Goal: Submit feedback/report problem: Submit feedback/report problem

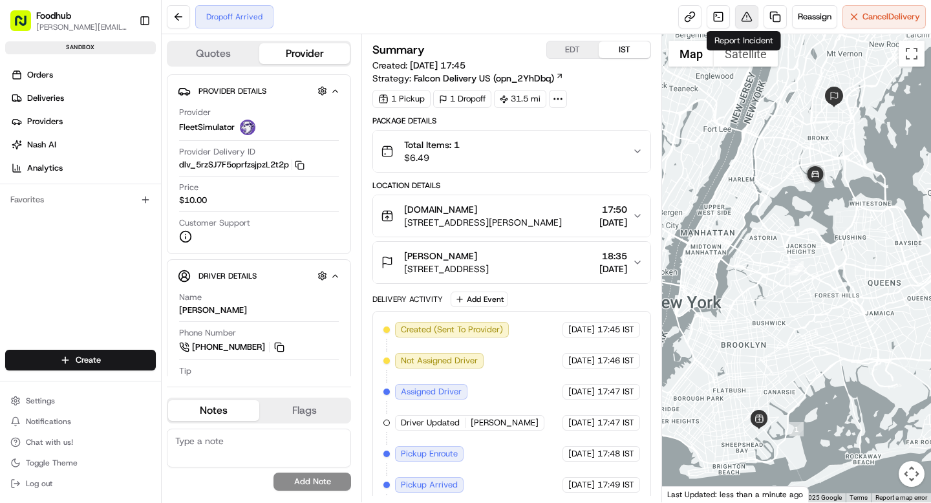
click at [747, 26] on button at bounding box center [746, 16] width 23 height 23
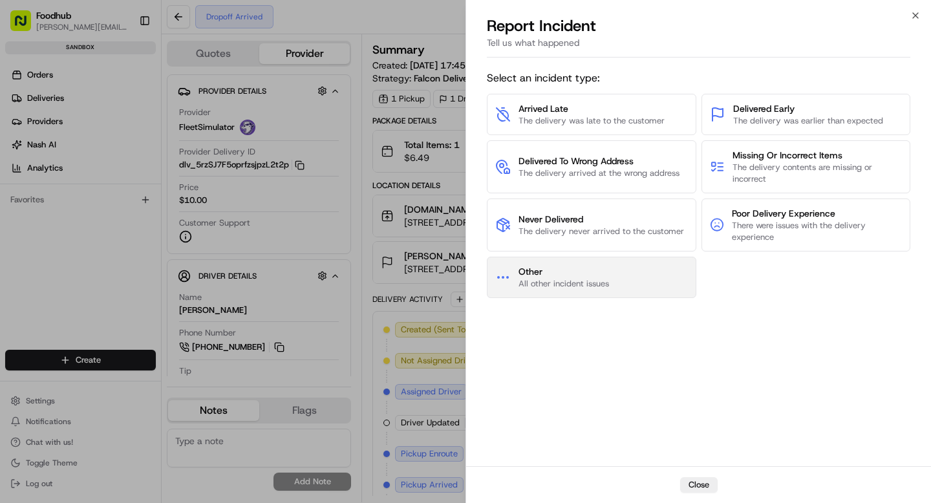
click at [532, 273] on span "Other" at bounding box center [563, 271] width 90 height 13
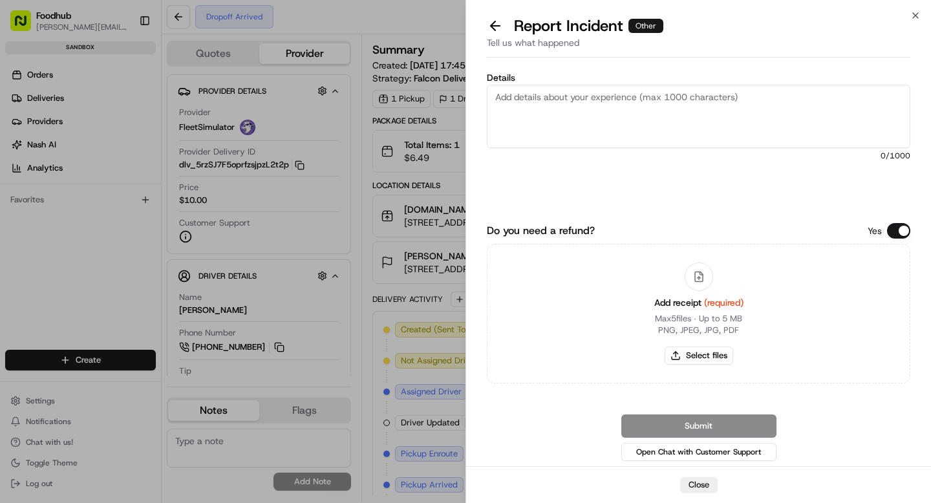
click at [901, 234] on button "Do you need a refund?" at bounding box center [898, 231] width 23 height 16
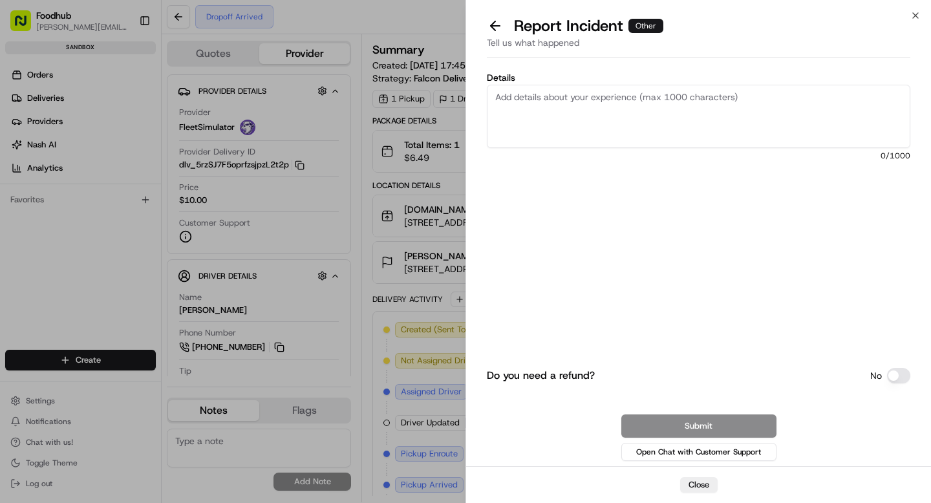
click at [905, 376] on button "Do you need a refund?" at bounding box center [898, 376] width 23 height 16
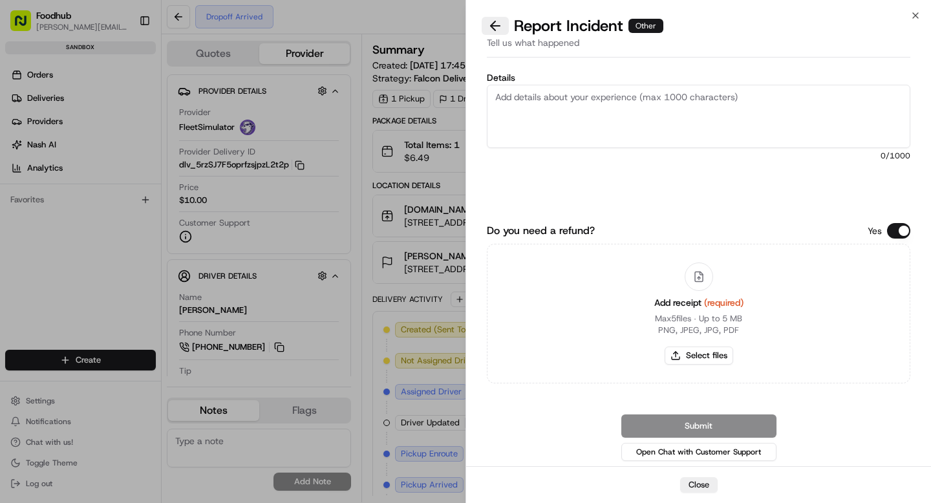
click at [493, 32] on button at bounding box center [495, 26] width 27 height 18
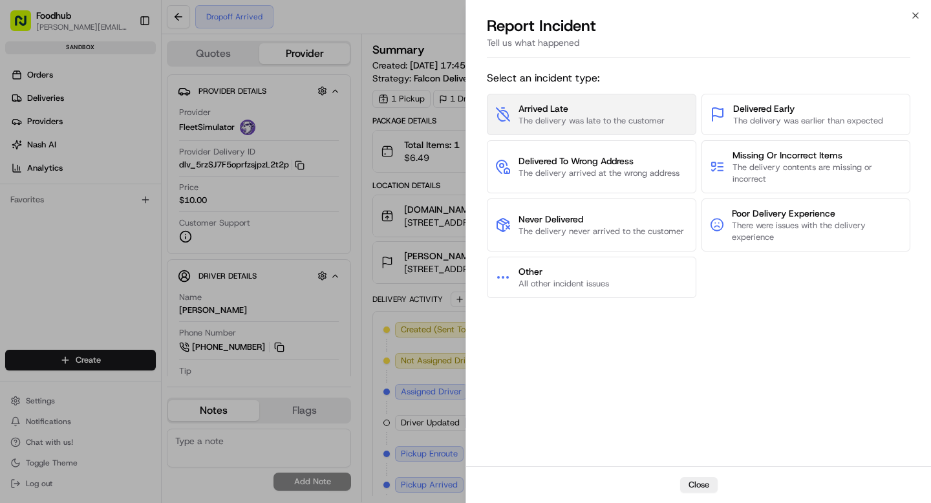
click at [608, 119] on span "The delivery was late to the customer" at bounding box center [591, 121] width 146 height 12
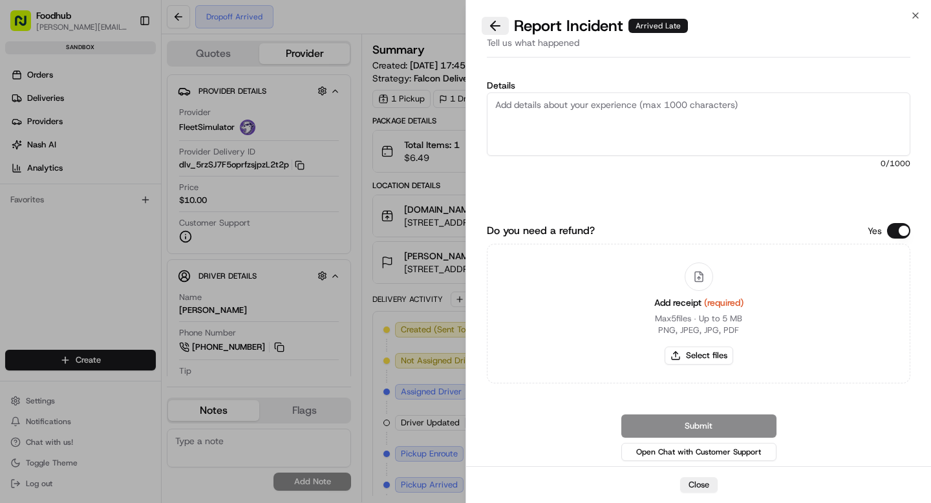
click at [495, 26] on button at bounding box center [495, 26] width 27 height 18
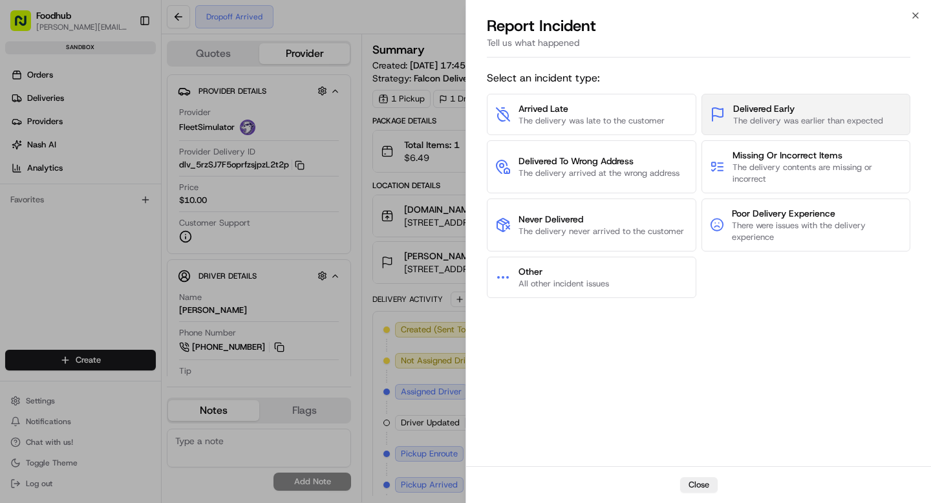
click at [820, 112] on span "Delivered Early" at bounding box center [808, 108] width 150 height 13
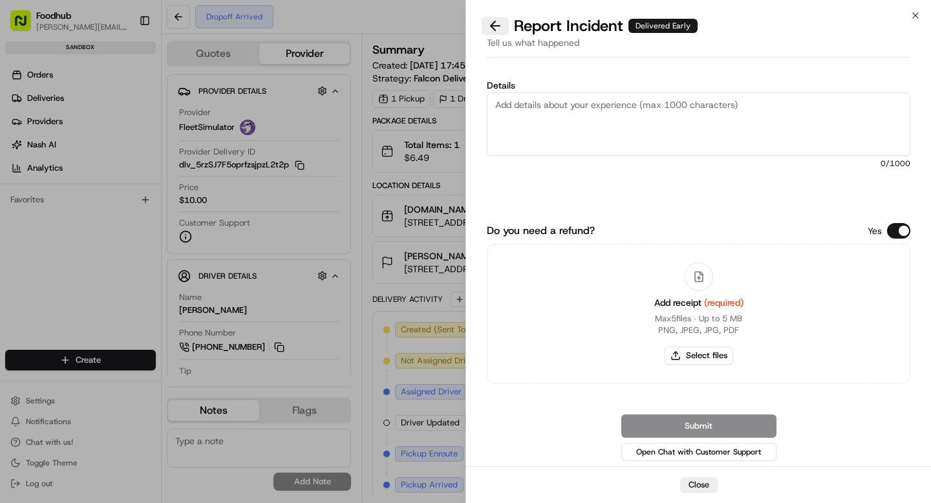
click at [497, 28] on button at bounding box center [495, 26] width 27 height 18
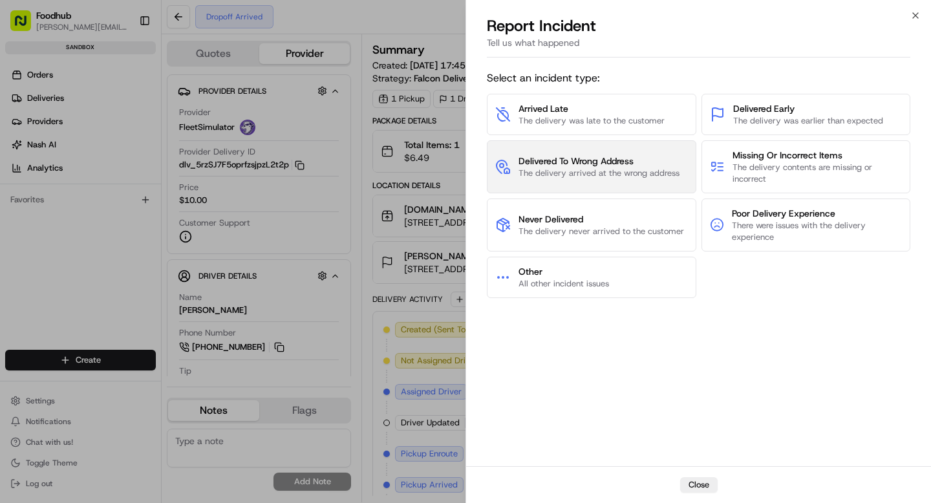
click at [555, 174] on span "The delivery arrived at the wrong address" at bounding box center [598, 173] width 161 height 12
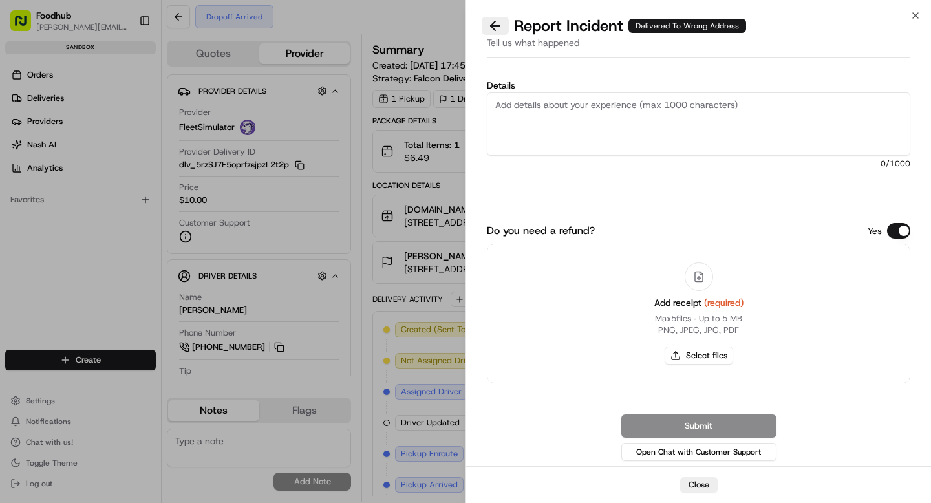
click at [504, 23] on button at bounding box center [495, 26] width 27 height 18
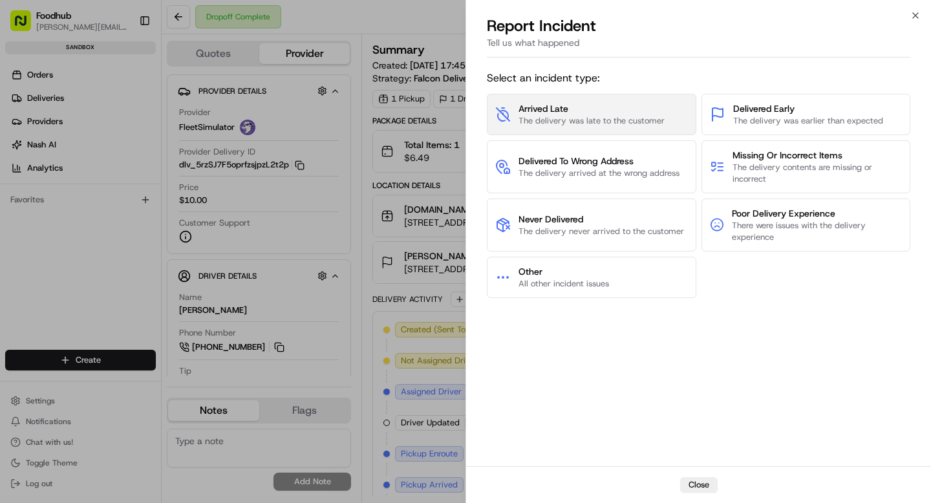
click at [590, 125] on span "The delivery was late to the customer" at bounding box center [591, 121] width 146 height 12
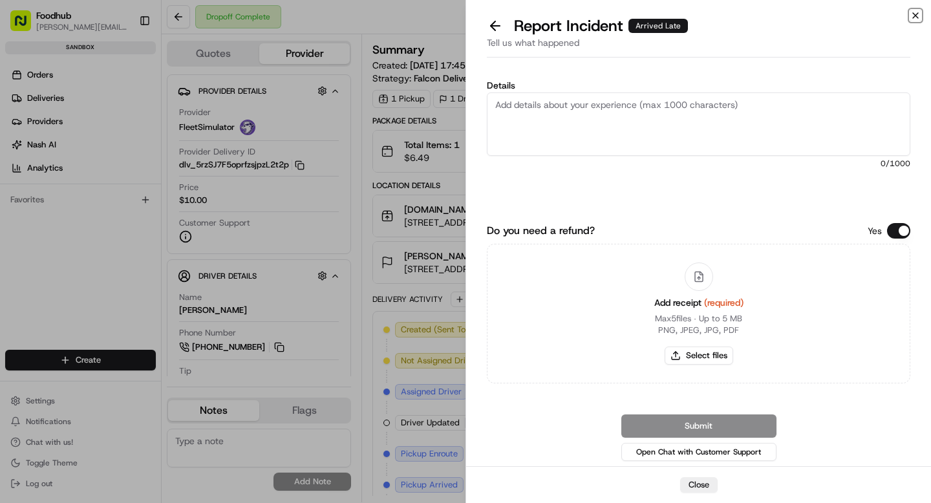
click at [919, 14] on icon "button" at bounding box center [915, 15] width 10 height 10
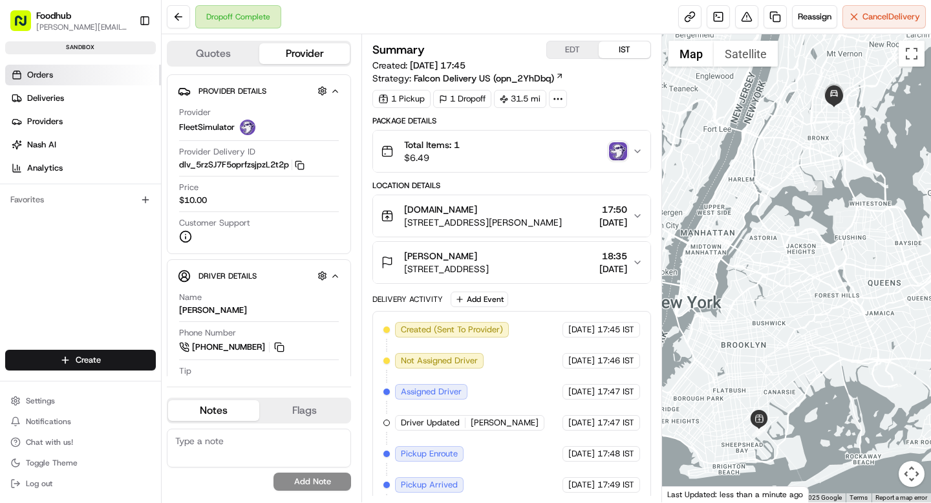
click at [41, 74] on span "Orders" at bounding box center [40, 75] width 26 height 12
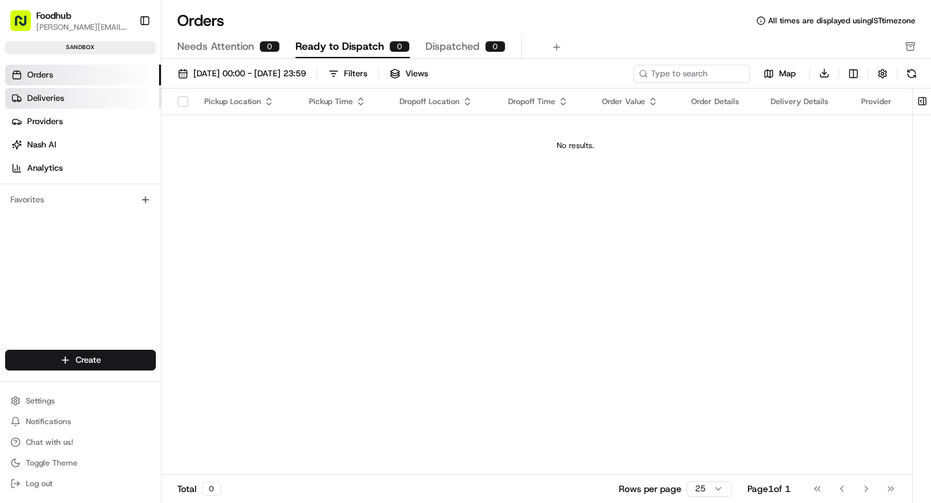
click at [48, 94] on span "Deliveries" at bounding box center [45, 98] width 37 height 12
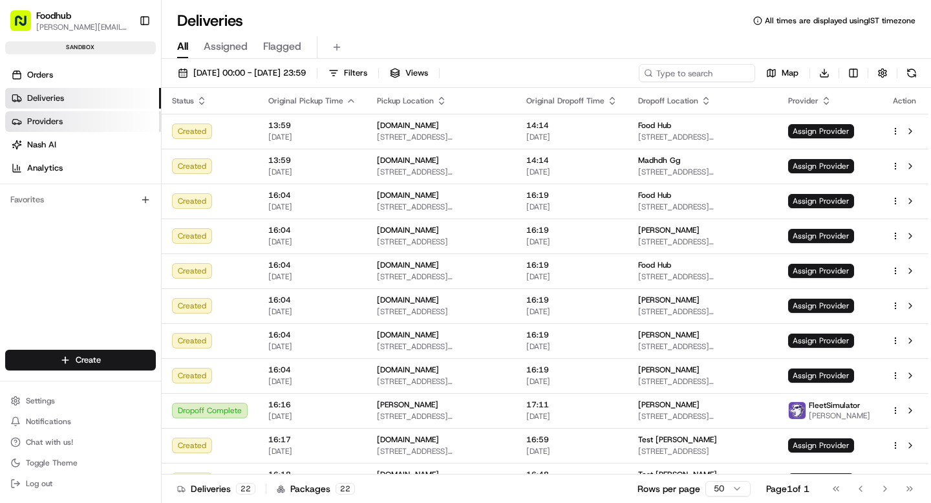
click at [56, 122] on span "Providers" at bounding box center [45, 122] width 36 height 12
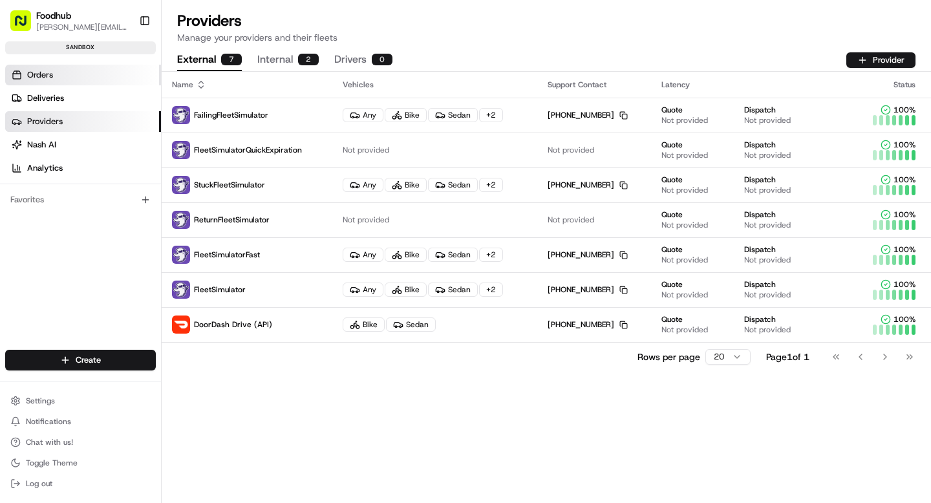
click at [64, 72] on link "Orders" at bounding box center [83, 75] width 156 height 21
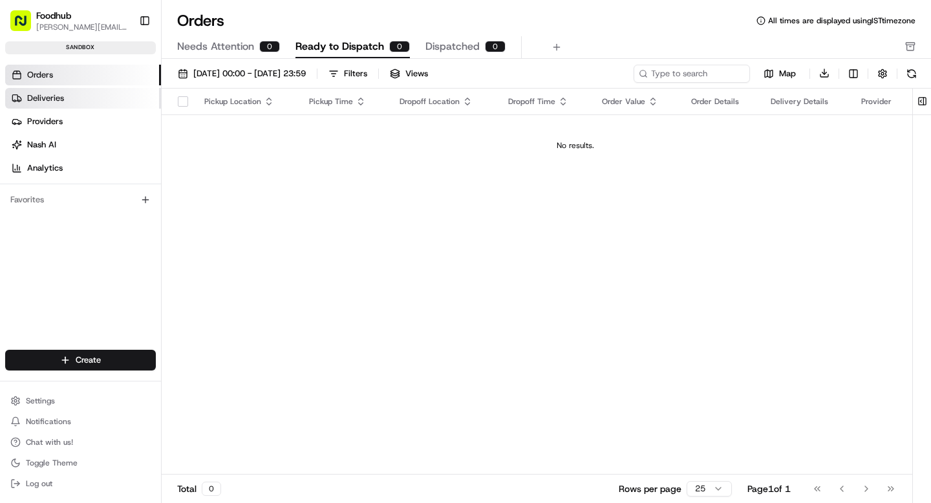
click at [64, 96] on link "Deliveries" at bounding box center [83, 98] width 156 height 21
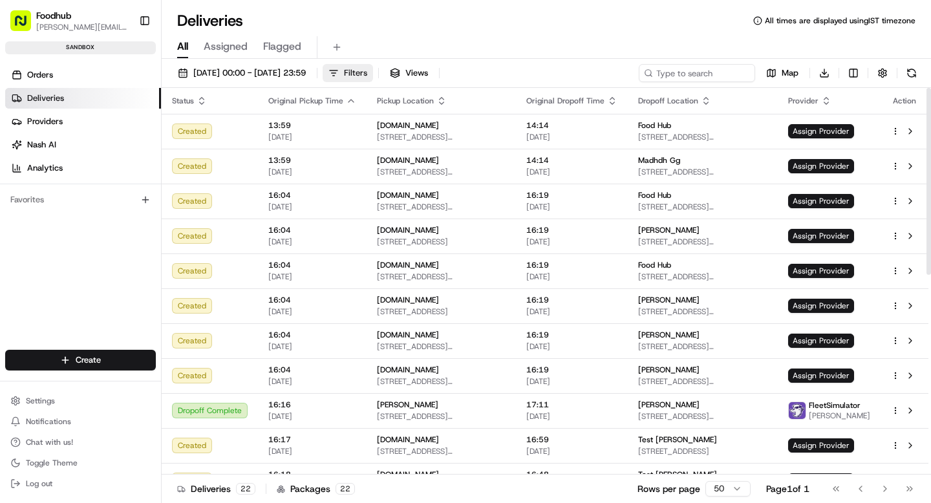
click at [367, 77] on span "Filters" at bounding box center [355, 73] width 23 height 12
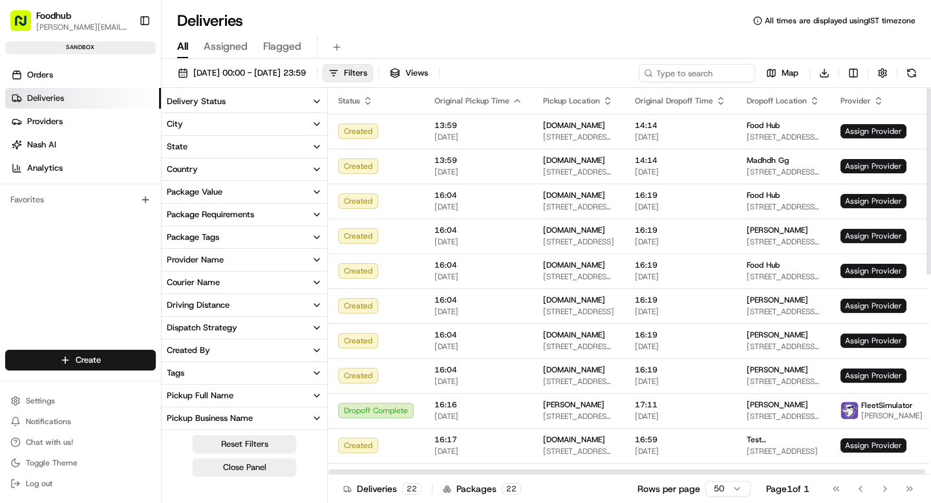
click at [318, 102] on icon "button" at bounding box center [317, 101] width 10 height 10
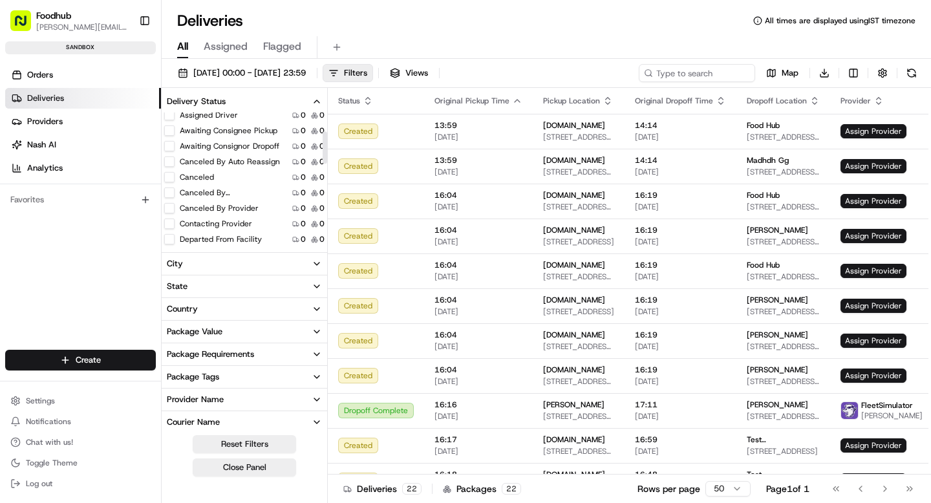
scroll to position [80, 0]
click at [169, 191] on button "Canceled By Nash" at bounding box center [169, 192] width 10 height 10
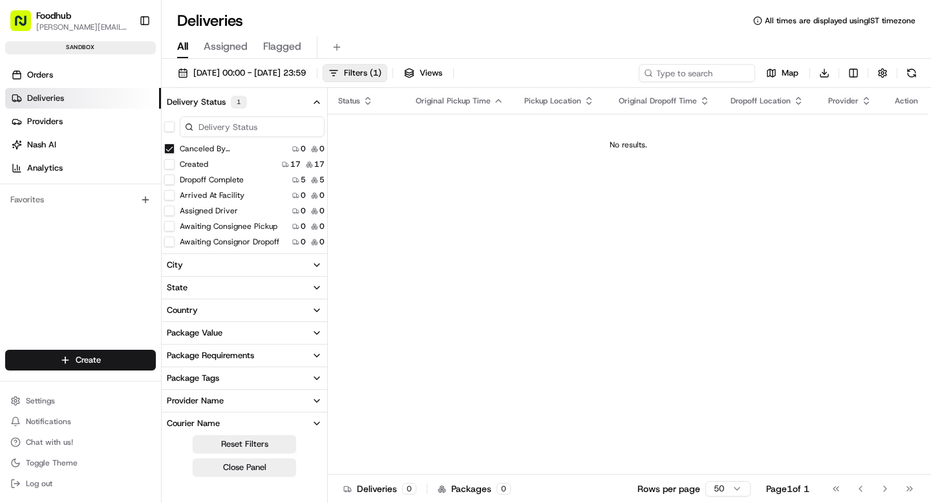
click at [170, 147] on button "Canceled By Nash" at bounding box center [169, 149] width 10 height 10
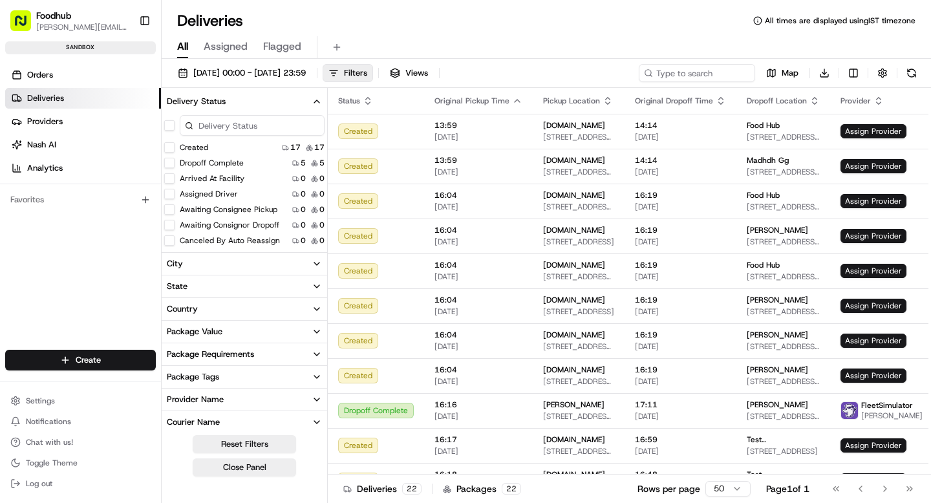
click at [316, 101] on icon "button" at bounding box center [317, 101] width 10 height 10
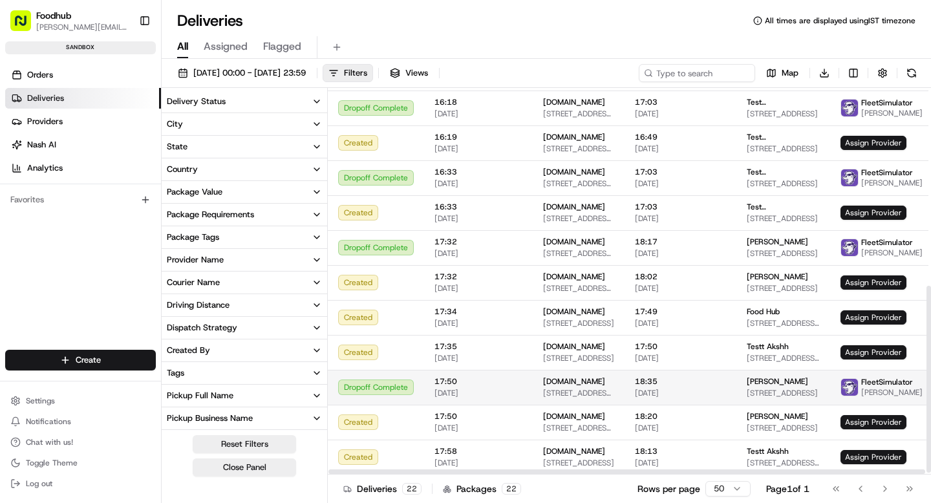
scroll to position [414, 0]
click at [306, 72] on span "21/08/2025 00:00 - 21/08/2025 23:59" at bounding box center [249, 73] width 112 height 12
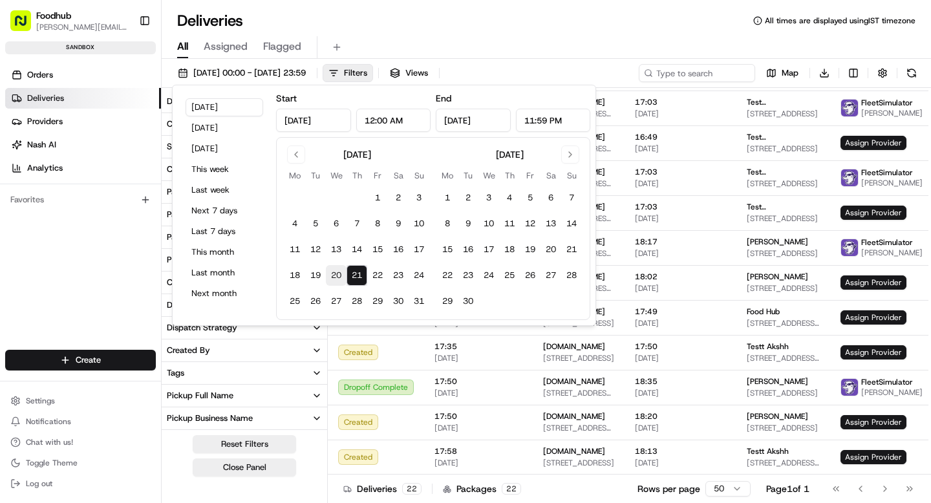
click at [333, 275] on button "20" at bounding box center [336, 275] width 21 height 21
type input "Aug 20, 2025"
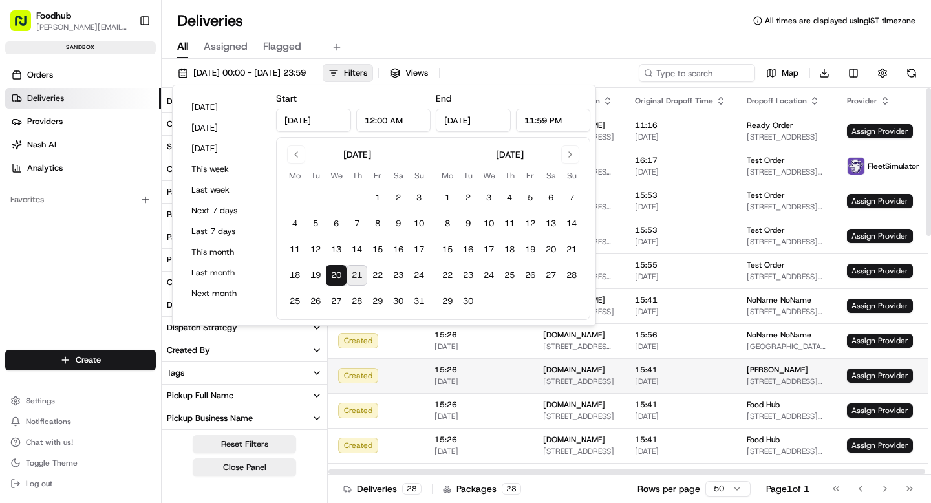
click at [612, 358] on td "co29.sitfoodhub.com 30 Mall Dr W, Jersey City, NJ 07310, USA" at bounding box center [579, 375] width 92 height 35
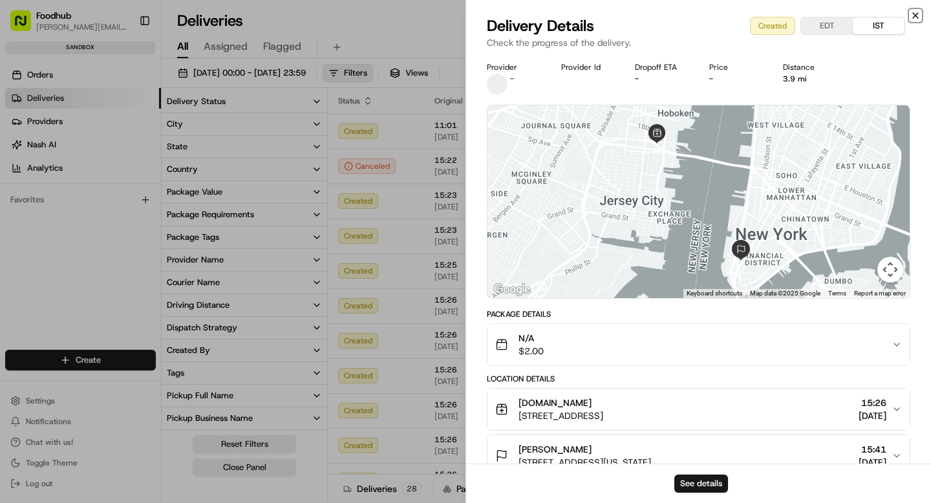
click at [917, 17] on icon "button" at bounding box center [915, 15] width 5 height 5
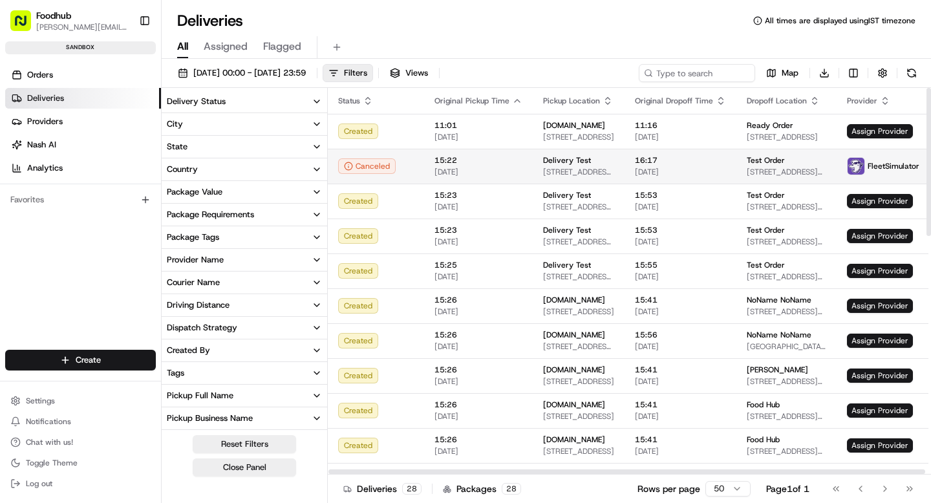
click at [584, 180] on td "Delivery Test 124 Victoria Park Rd, Tunstall, Stoke-on-Trent ST6, UK" at bounding box center [579, 166] width 92 height 35
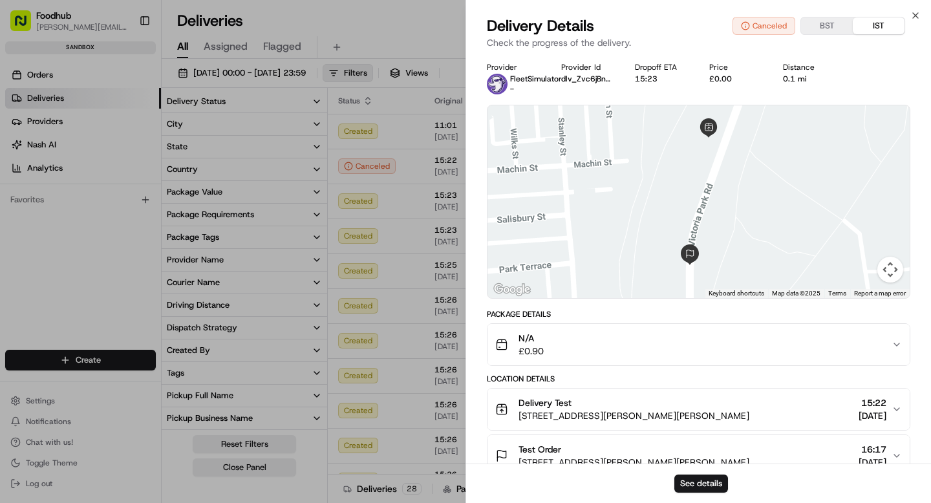
click at [768, 30] on div "Canceled" at bounding box center [763, 26] width 63 height 18
click at [918, 12] on icon "button" at bounding box center [915, 15] width 10 height 10
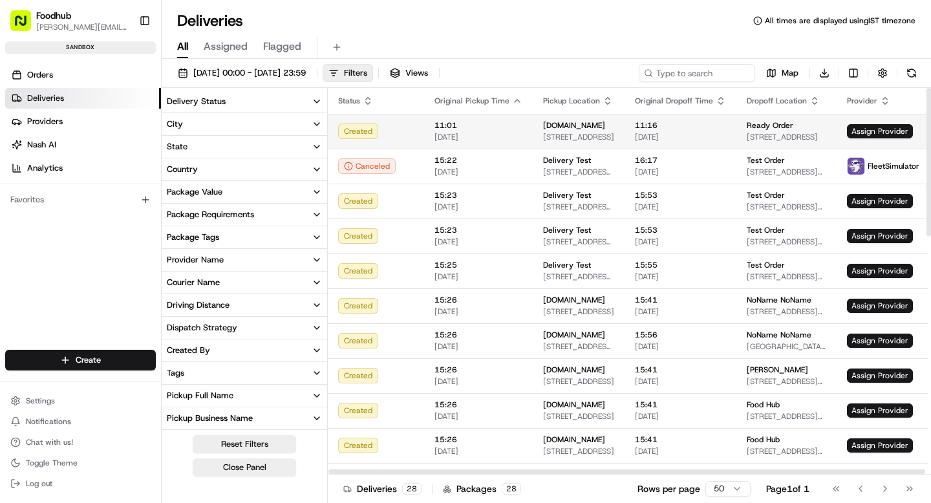
click at [670, 124] on td "11:16 20/08/2025" at bounding box center [680, 131] width 112 height 35
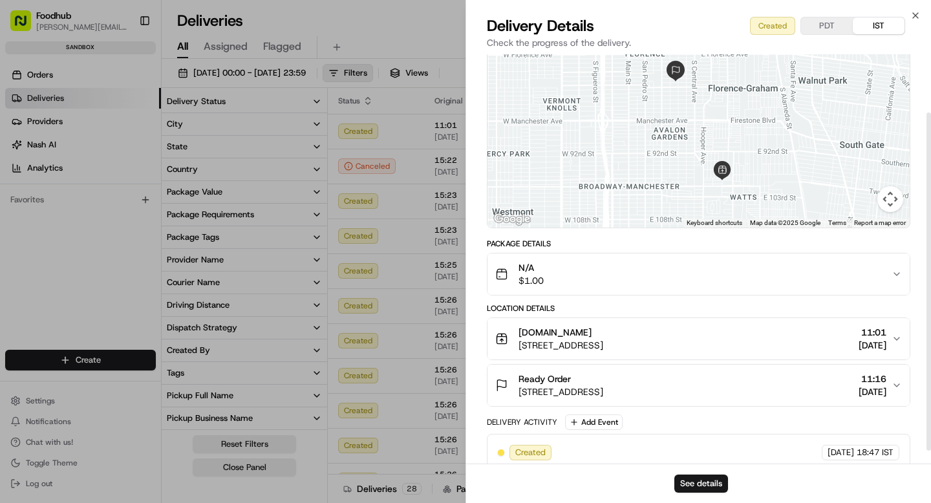
scroll to position [86, 0]
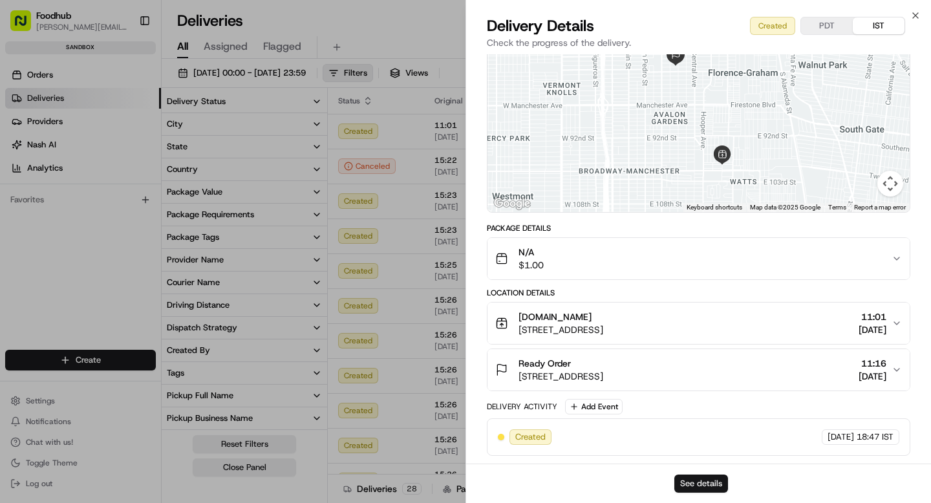
click at [687, 486] on button "See details" at bounding box center [701, 483] width 54 height 18
click at [917, 17] on icon "button" at bounding box center [915, 15] width 5 height 5
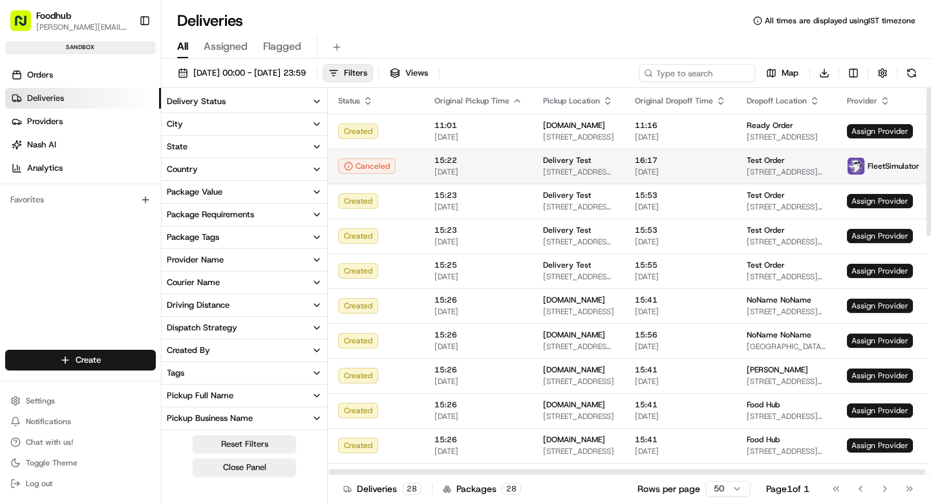
click at [807, 172] on span "12 Victoria Park Rd, Tunstall, Stoke-on-Trent ST6, UK" at bounding box center [787, 172] width 80 height 10
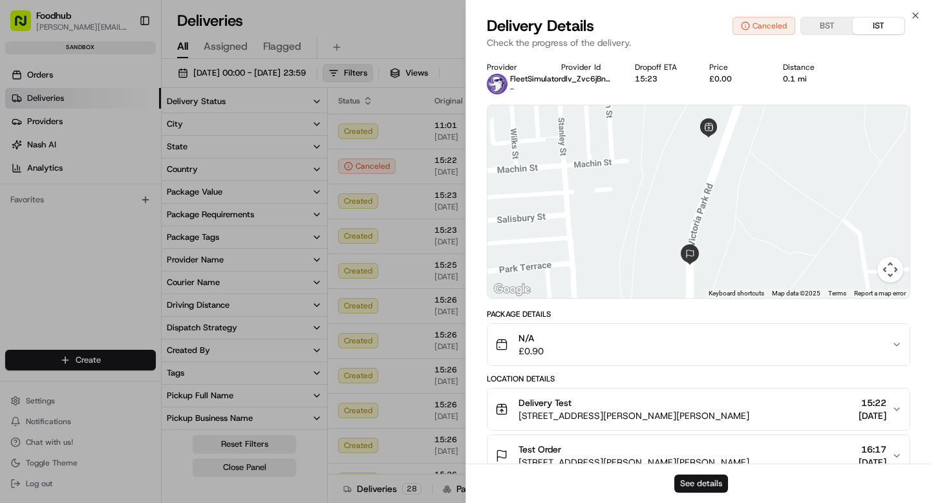
click at [705, 483] on button "See details" at bounding box center [701, 483] width 54 height 18
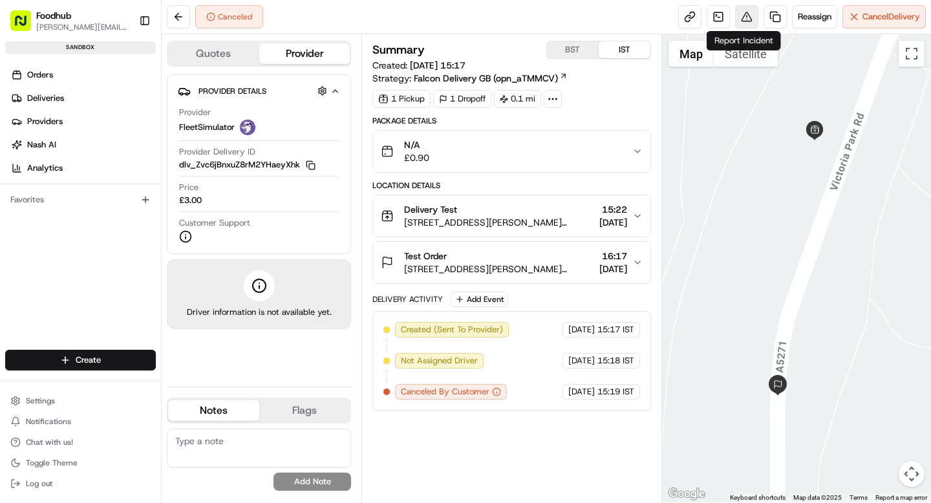
click at [744, 24] on button at bounding box center [746, 16] width 23 height 23
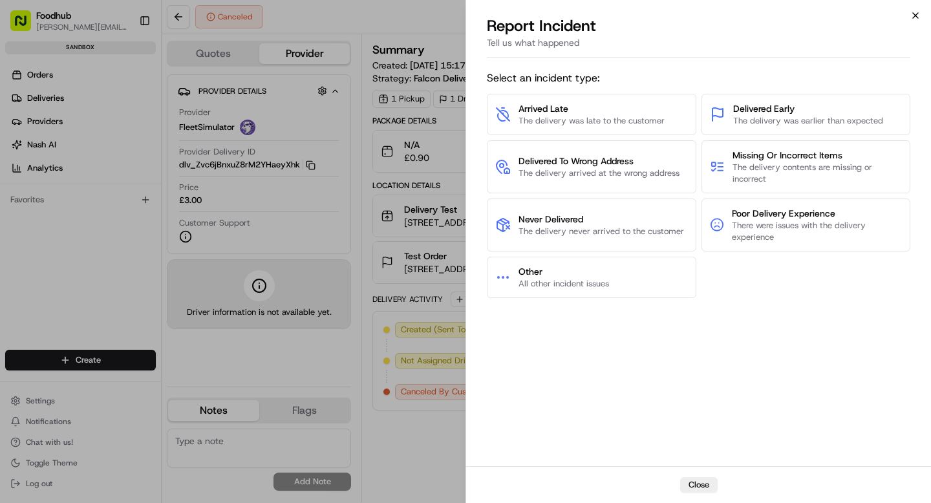
click at [917, 14] on icon "button" at bounding box center [915, 15] width 5 height 5
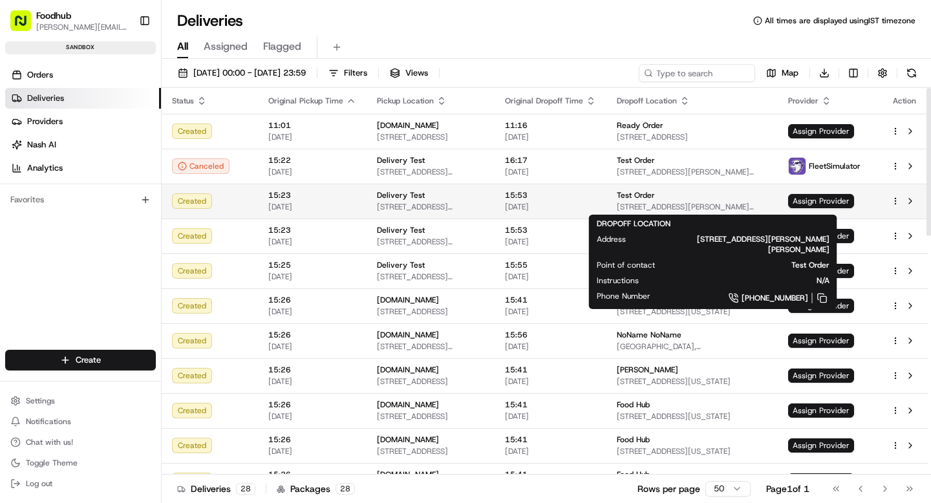
click at [725, 196] on div "Test Order" at bounding box center [692, 195] width 151 height 10
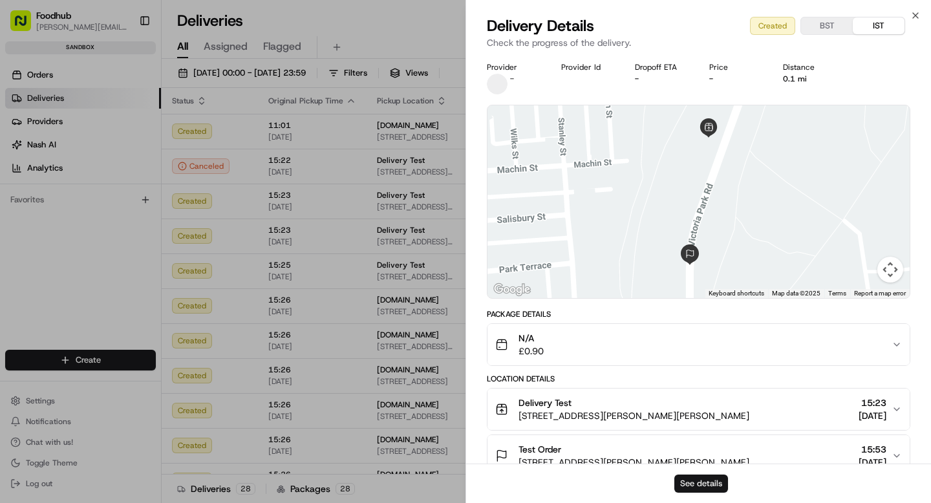
click at [704, 482] on button "See details" at bounding box center [701, 483] width 54 height 18
click at [914, 18] on icon "button" at bounding box center [915, 15] width 10 height 10
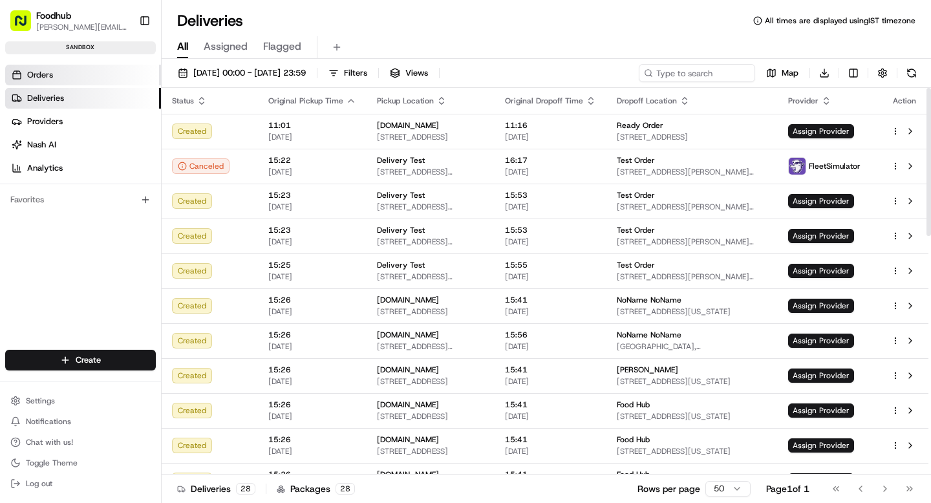
click at [53, 69] on link "Orders" at bounding box center [83, 75] width 156 height 21
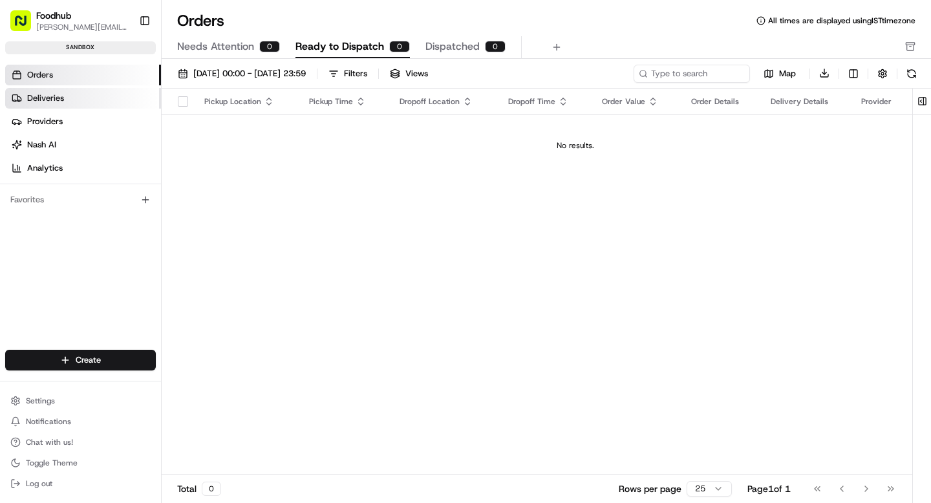
click at [65, 104] on link "Deliveries" at bounding box center [83, 98] width 156 height 21
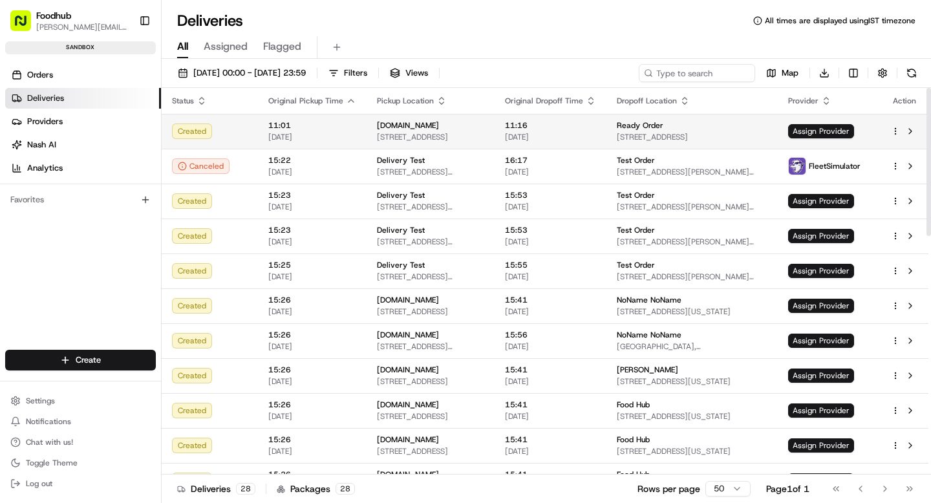
click at [701, 137] on span "[STREET_ADDRESS]" at bounding box center [692, 137] width 151 height 10
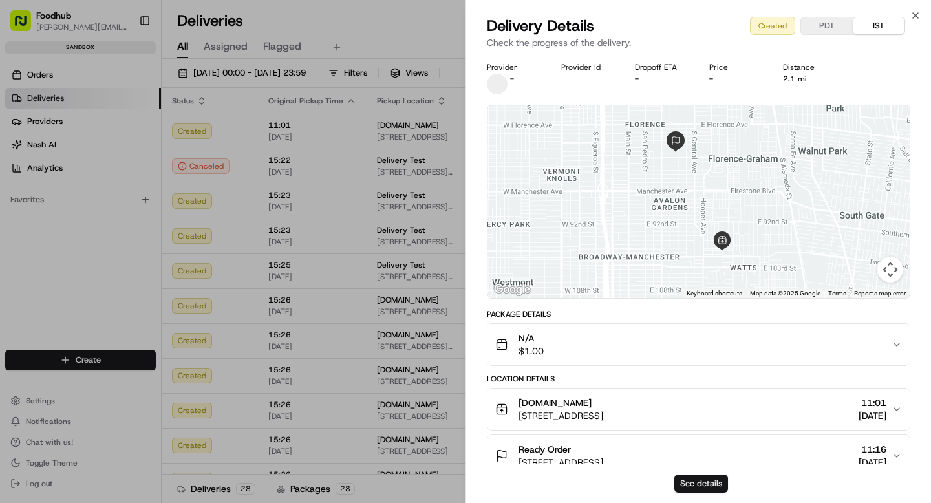
click at [696, 485] on button "See details" at bounding box center [701, 483] width 54 height 18
click at [917, 14] on icon "button" at bounding box center [915, 15] width 5 height 5
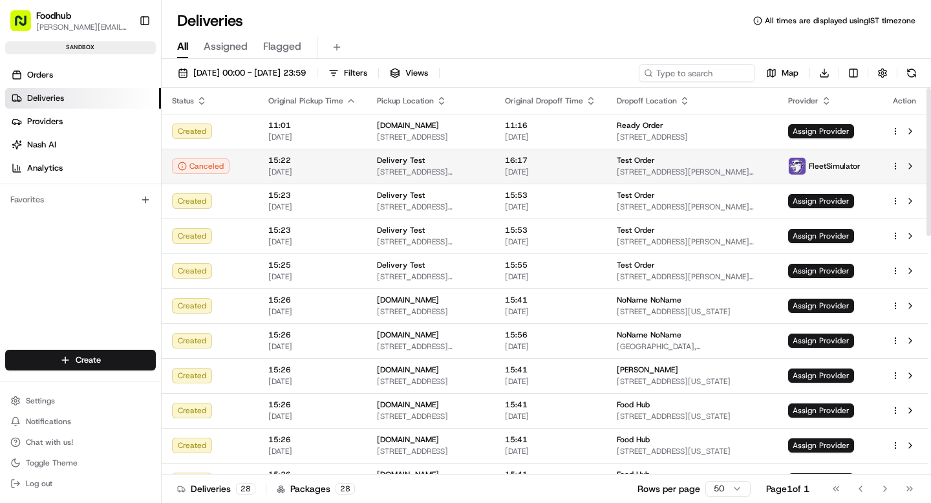
click at [834, 162] on span "FleetSimulator" at bounding box center [835, 166] width 52 height 10
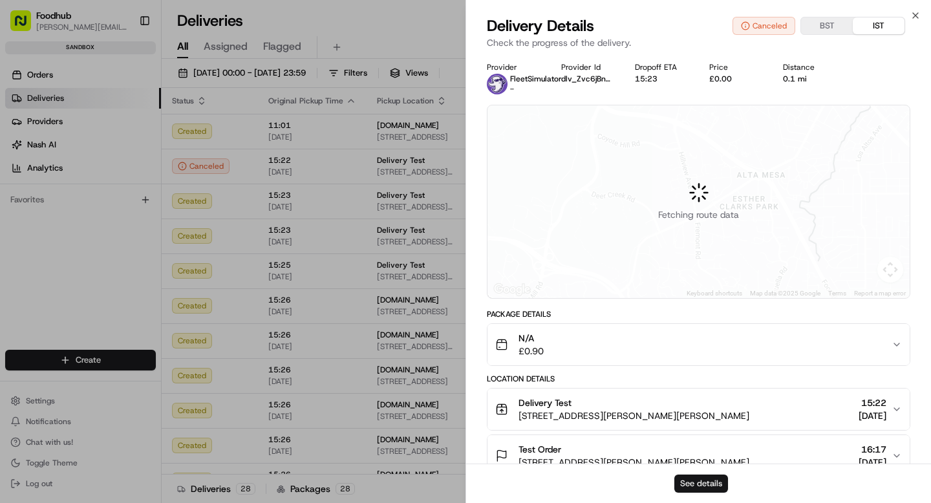
click at [685, 486] on button "See details" at bounding box center [701, 483] width 54 height 18
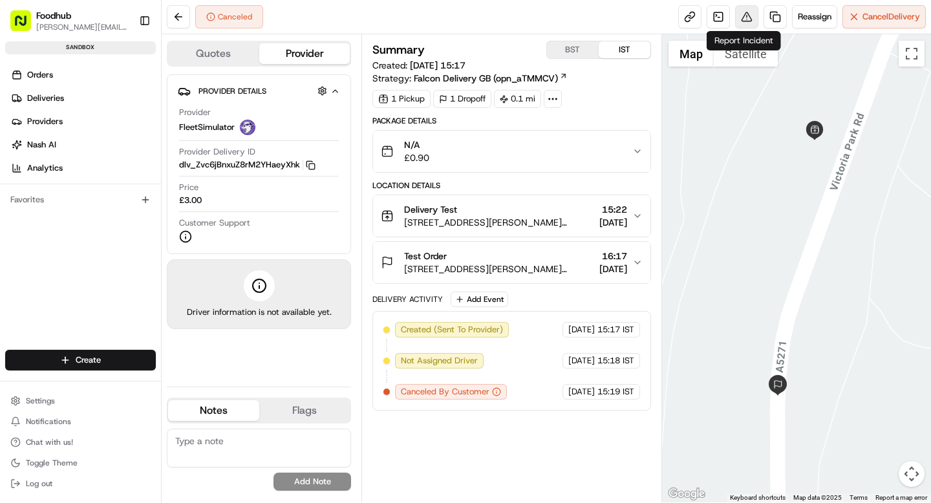
click at [741, 19] on button at bounding box center [746, 16] width 23 height 23
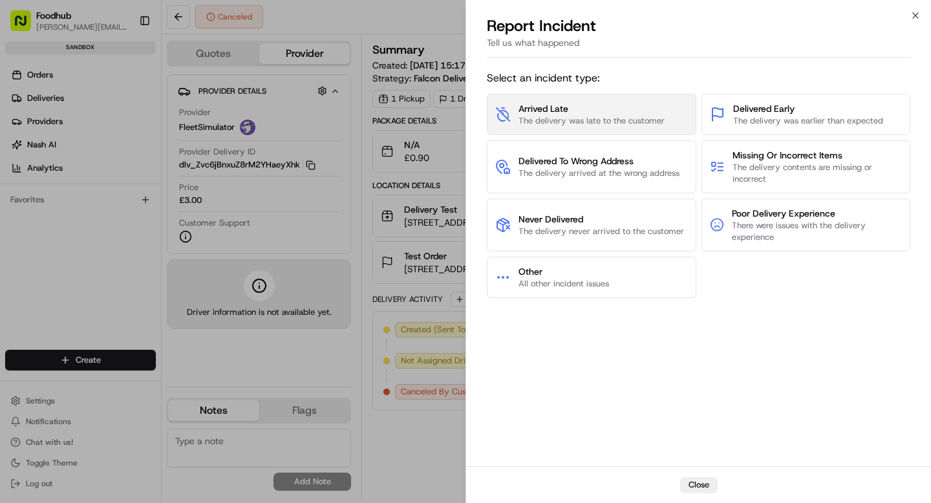
click at [584, 116] on span "The delivery was late to the customer" at bounding box center [591, 121] width 146 height 12
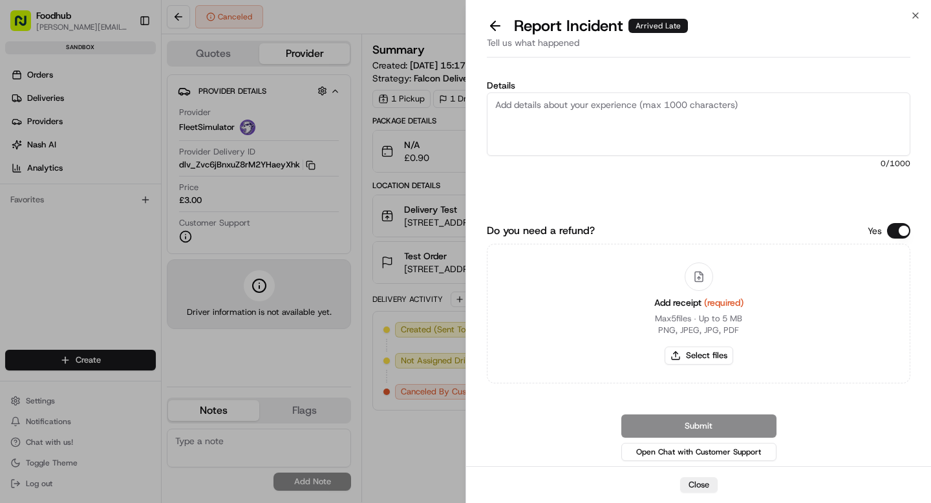
click at [899, 227] on button "Do you need a refund?" at bounding box center [898, 231] width 23 height 16
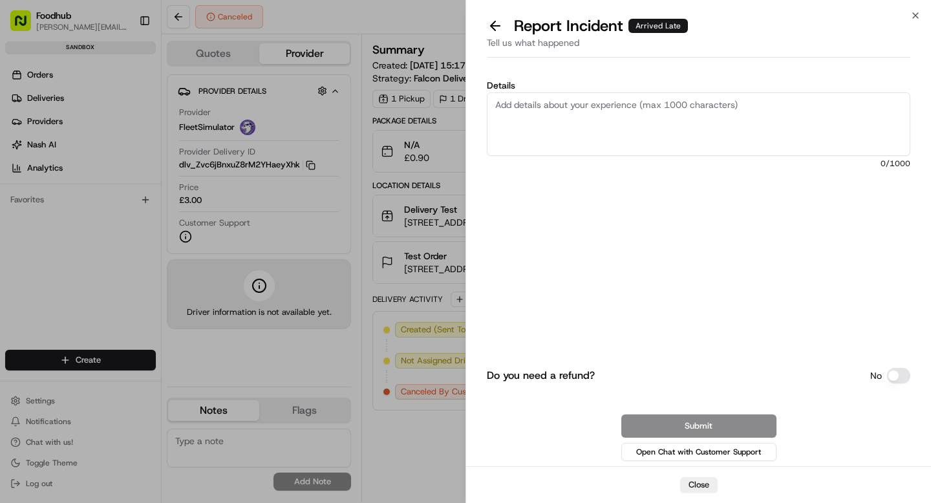
click at [894, 371] on button "Do you need a refund?" at bounding box center [898, 376] width 23 height 16
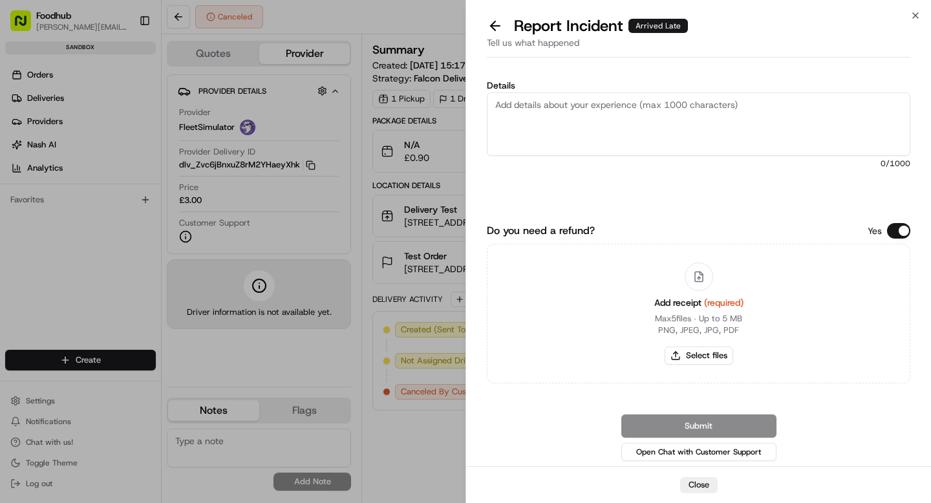
click at [891, 235] on button "Do you need a refund?" at bounding box center [898, 231] width 23 height 16
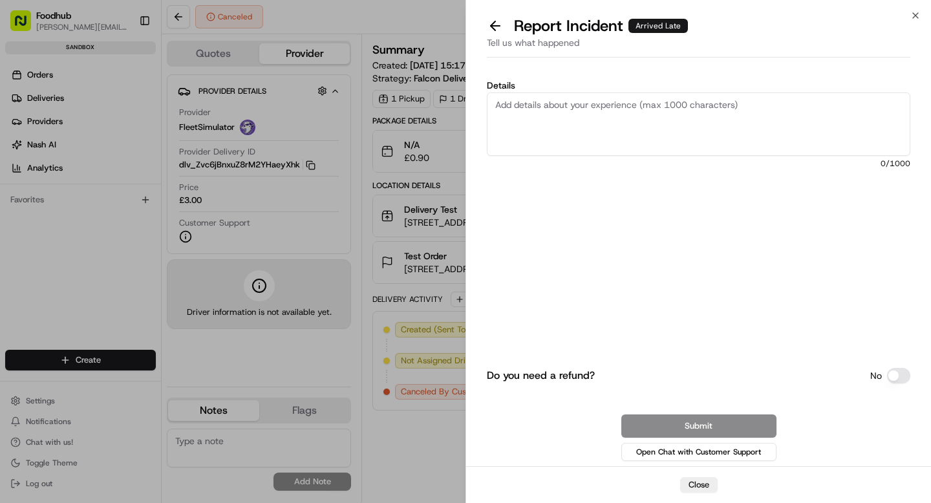
click at [893, 378] on button "Do you need a refund?" at bounding box center [898, 376] width 23 height 16
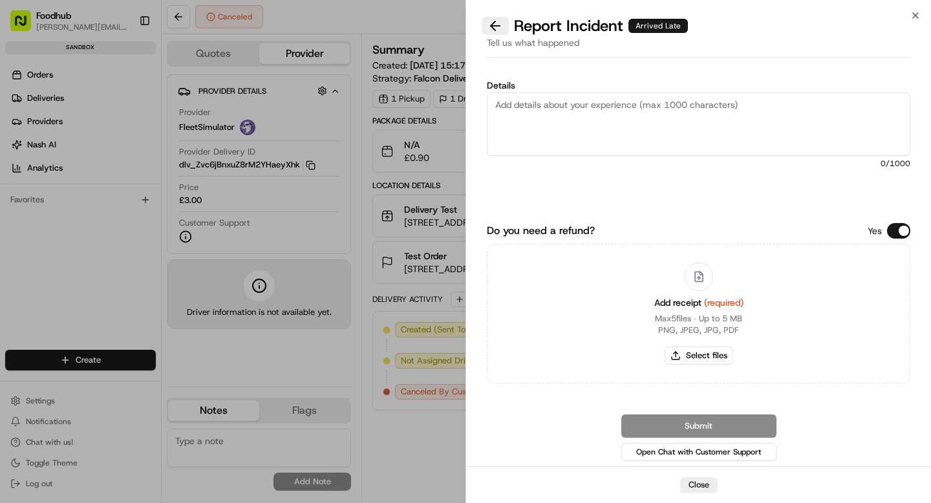
click at [499, 22] on button at bounding box center [495, 26] width 27 height 18
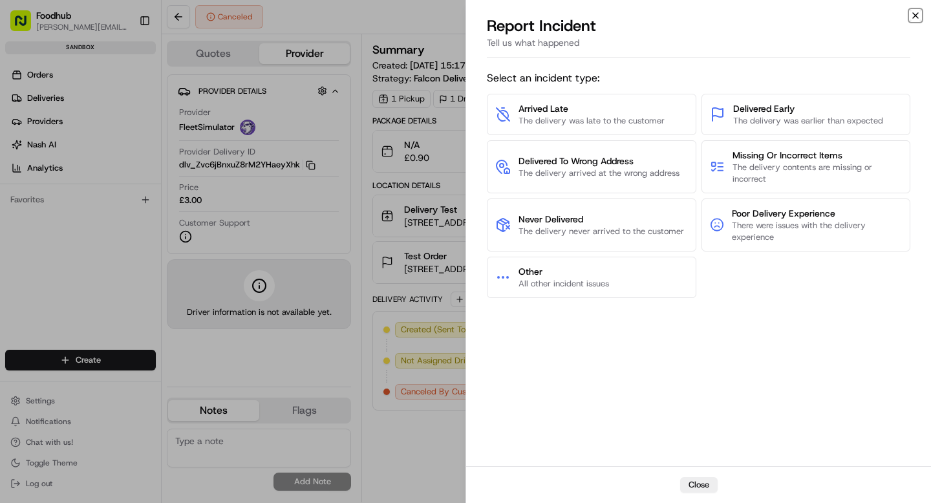
click at [912, 16] on icon "button" at bounding box center [915, 15] width 10 height 10
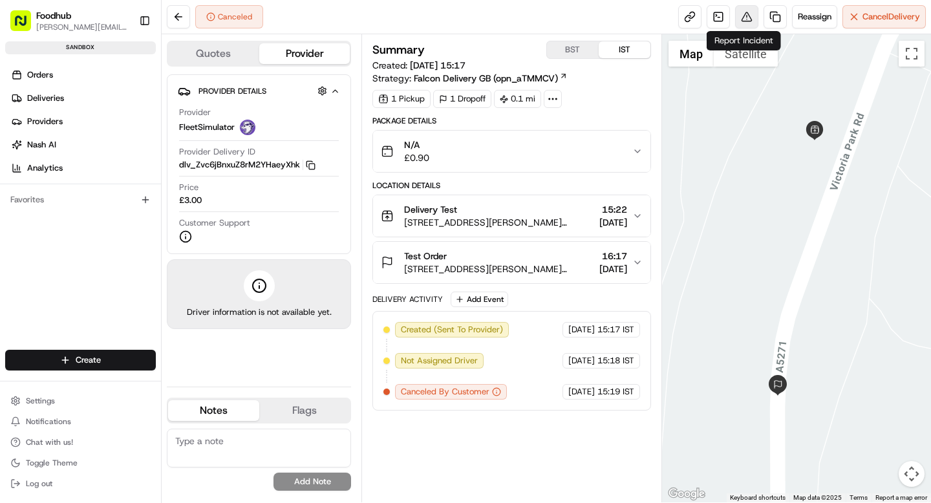
click at [742, 24] on button at bounding box center [746, 16] width 23 height 23
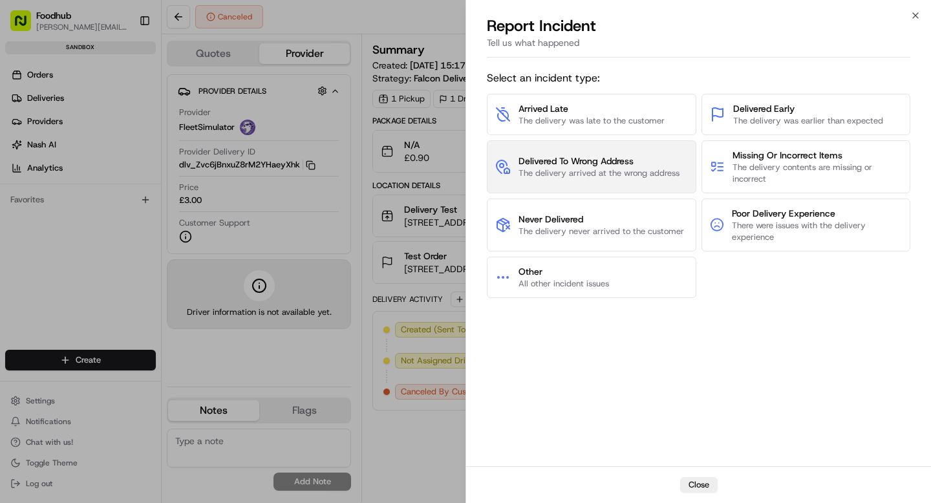
click at [602, 165] on span "Delivered To Wrong Address" at bounding box center [598, 160] width 161 height 13
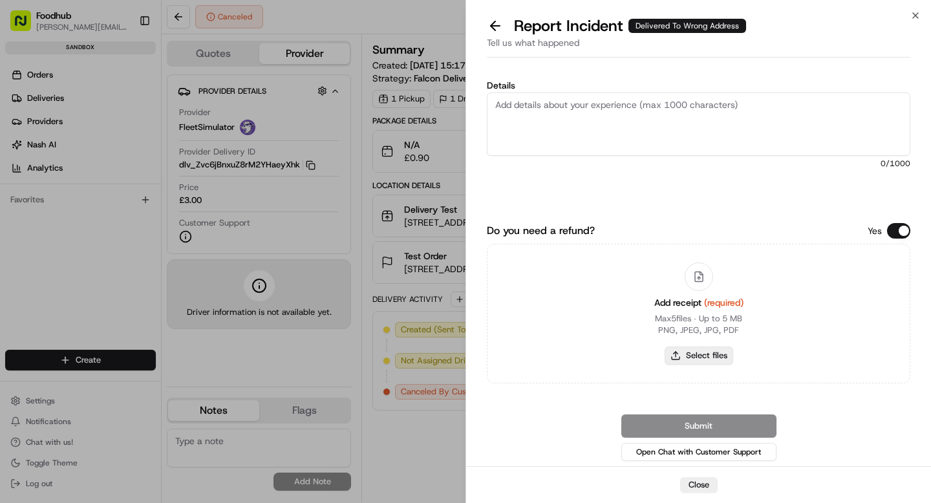
click at [707, 359] on button "Select files" at bounding box center [699, 355] width 69 height 18
type input "C:\fakepath\test.png"
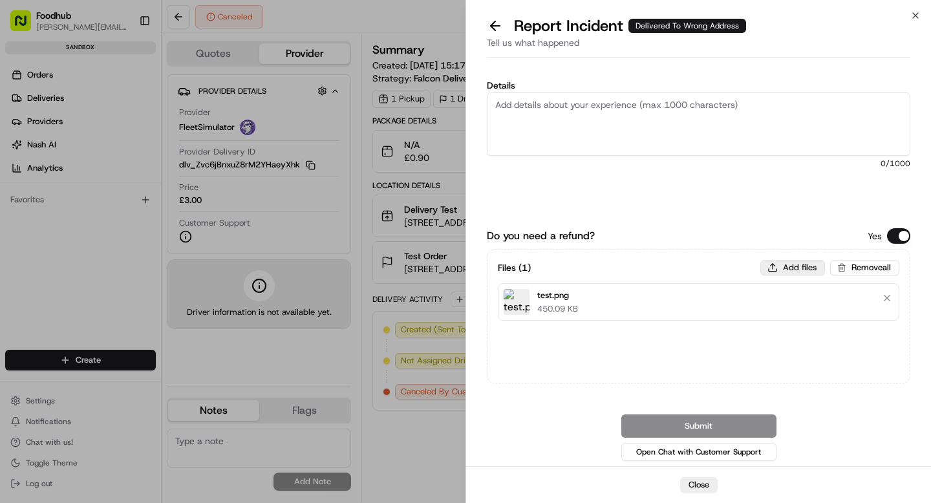
click at [796, 273] on button "Add files" at bounding box center [792, 268] width 65 height 16
type input "C:\fakepath\test.png"
